Goal: Task Accomplishment & Management: Manage account settings

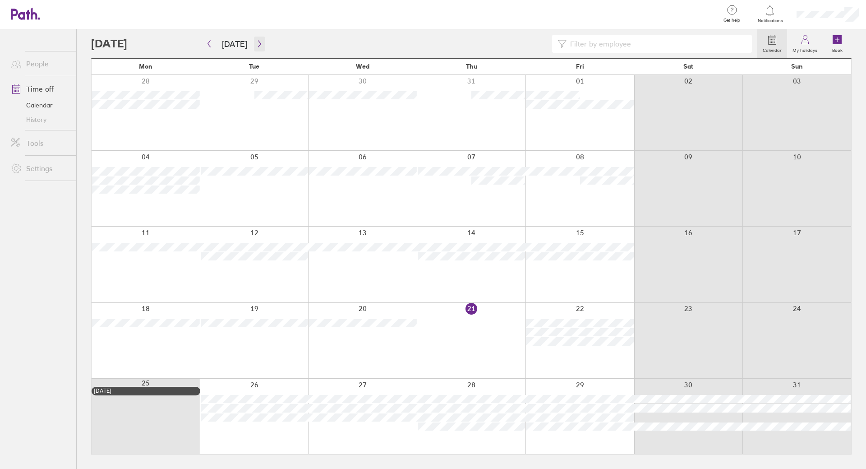
click at [260, 43] on button "button" at bounding box center [259, 44] width 11 height 15
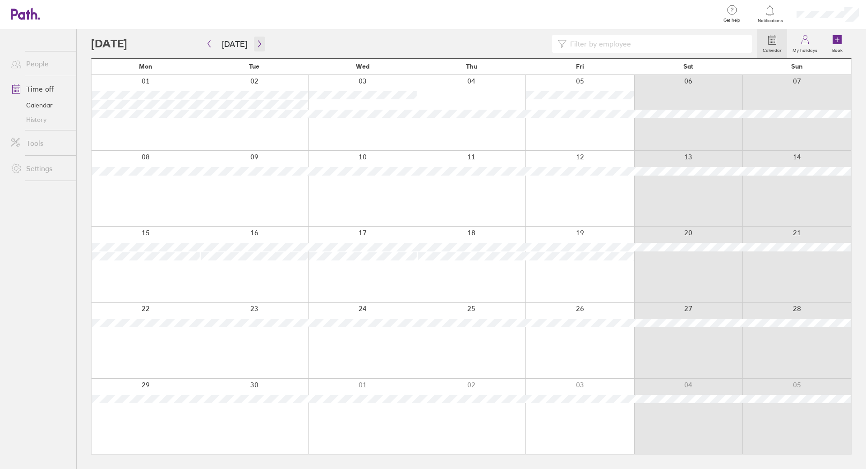
click at [262, 44] on button "button" at bounding box center [259, 44] width 11 height 15
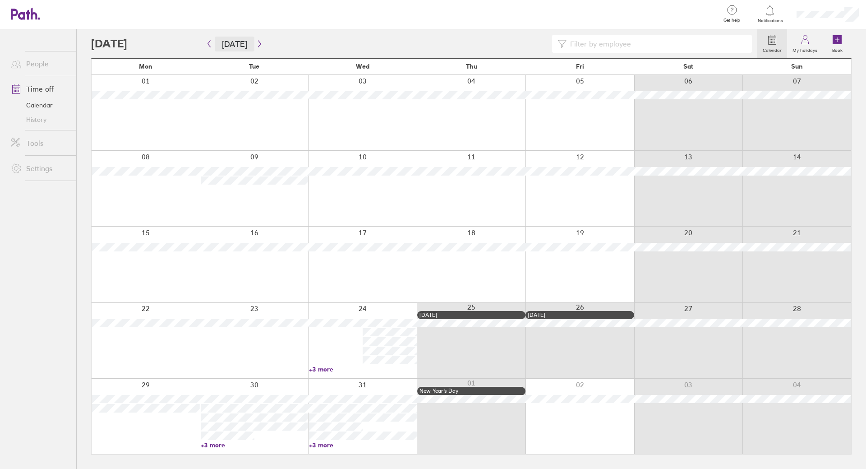
click at [236, 44] on button "[DATE]" at bounding box center [235, 44] width 40 height 15
